Goal: Transaction & Acquisition: Purchase product/service

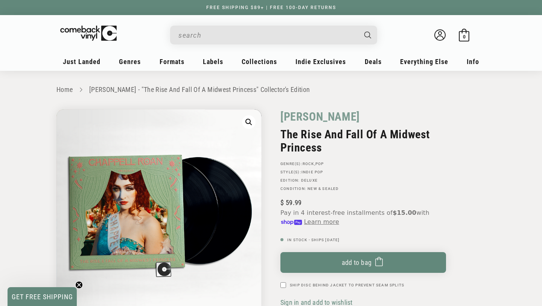
click at [295, 34] on input "When autocomplete results are available use up and down arrows to review and en…" at bounding box center [268, 35] width 179 height 15
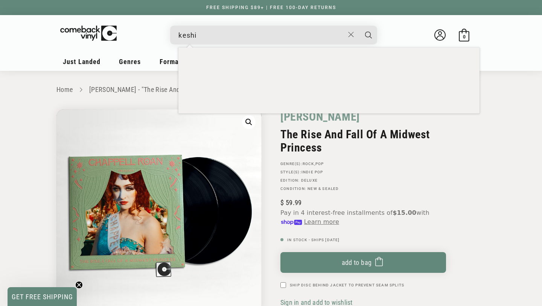
type input "keshi"
click at [359, 26] on button "Search" at bounding box center [368, 35] width 19 height 19
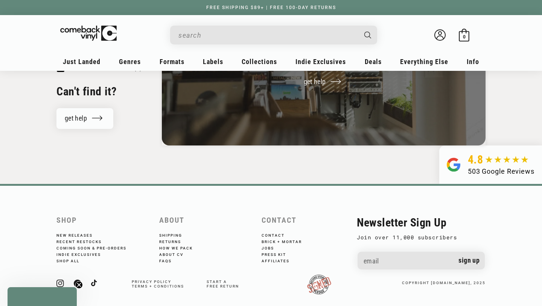
type input "keshi"
